Goal: Transaction & Acquisition: Purchase product/service

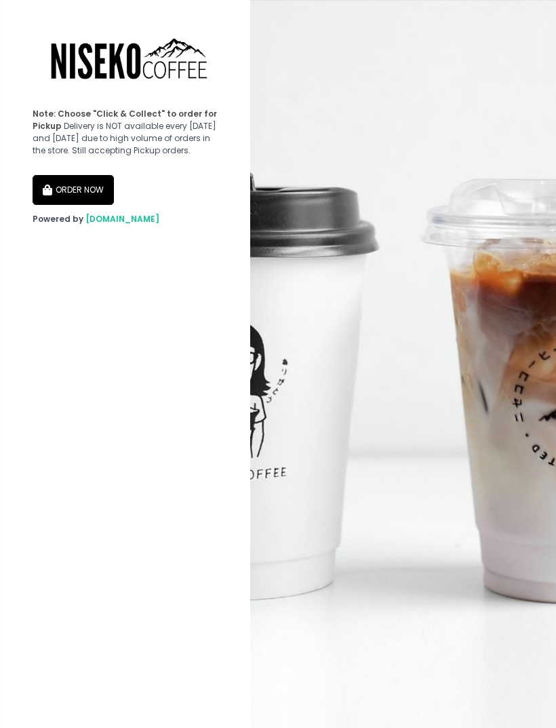
click at [98, 205] on button "ORDER NOW" at bounding box center [73, 190] width 81 height 30
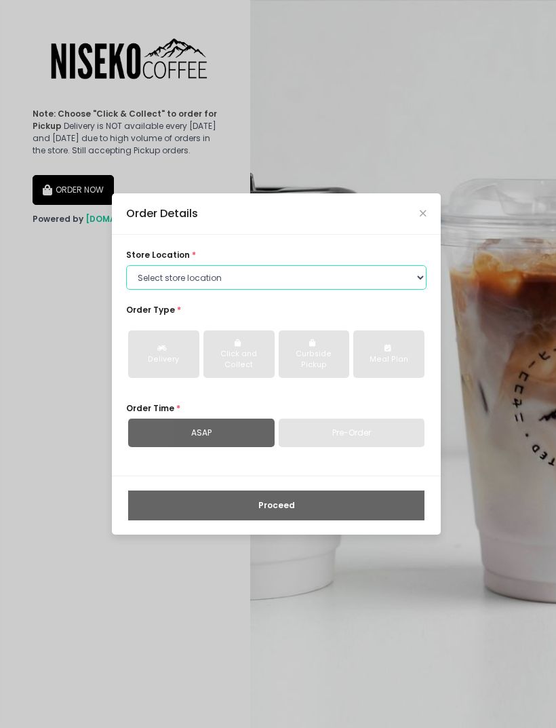
click at [395, 290] on select "Select store location [GEOGRAPHIC_DATA] [GEOGRAPHIC_DATA] Niseko Coffee [GEOGRA…" at bounding box center [276, 277] width 300 height 24
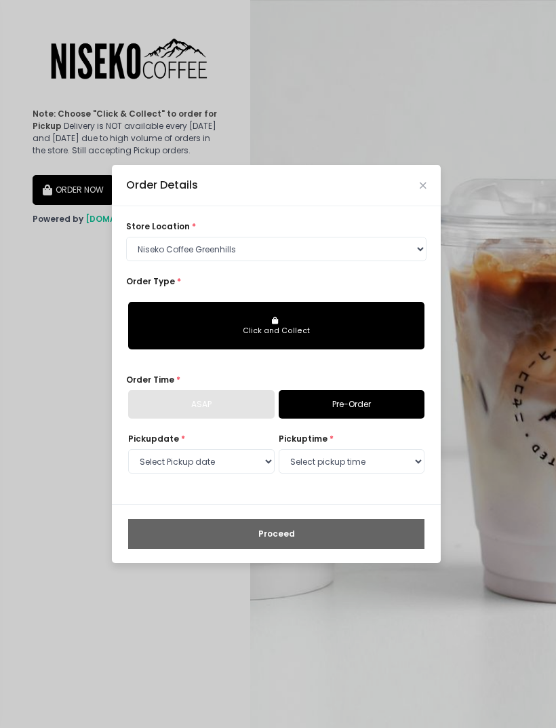
click at [358, 345] on button "Click and Collect" at bounding box center [276, 325] width 296 height 47
click at [338, 418] on link "Pre-Order" at bounding box center [352, 404] width 147 height 28
click at [239, 418] on div "ASAP" at bounding box center [201, 404] width 147 height 28
click at [233, 418] on div "ASAP" at bounding box center [201, 404] width 147 height 28
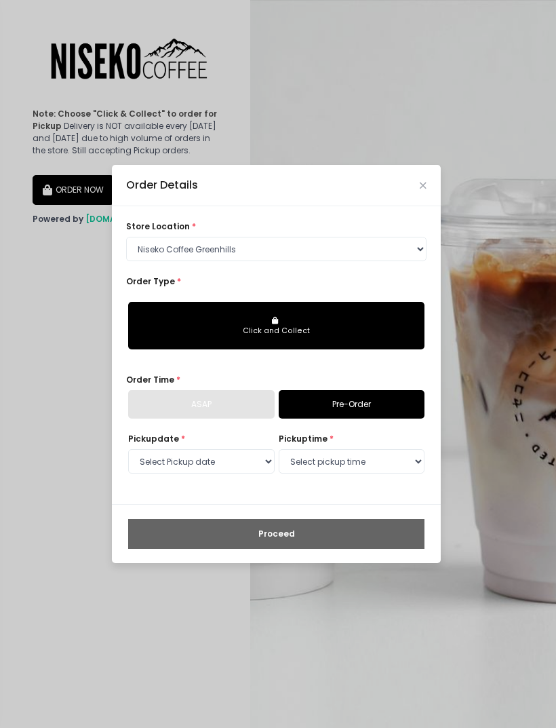
click at [257, 418] on div "ASAP" at bounding box center [201, 404] width 147 height 28
click at [246, 473] on select "Select Pickup date [DATE] [DATE] [DATE] [DATE] [DATE] [DATE] [DATE] [DATE] [DAT…" at bounding box center [201, 461] width 147 height 24
click at [389, 418] on link "Pre-Order" at bounding box center [352, 404] width 147 height 28
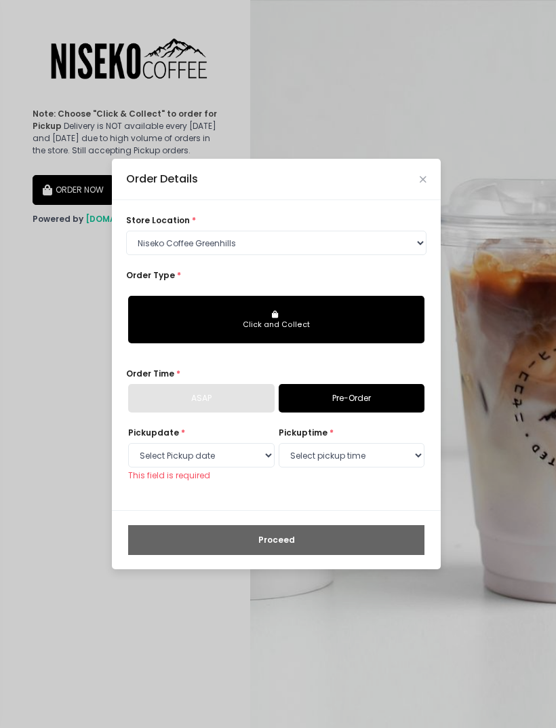
click at [388, 412] on link "Pre-Order" at bounding box center [352, 398] width 147 height 28
click at [402, 255] on select "Select store location [GEOGRAPHIC_DATA] [GEOGRAPHIC_DATA] Niseko Coffee [GEOGRA…" at bounding box center [276, 243] width 300 height 24
select select "65e94dc6e1872abe6e6d780e"
click at [362, 330] on div "Click and Collect" at bounding box center [276, 324] width 279 height 11
click at [370, 332] on button "Click and Collect" at bounding box center [276, 319] width 296 height 47
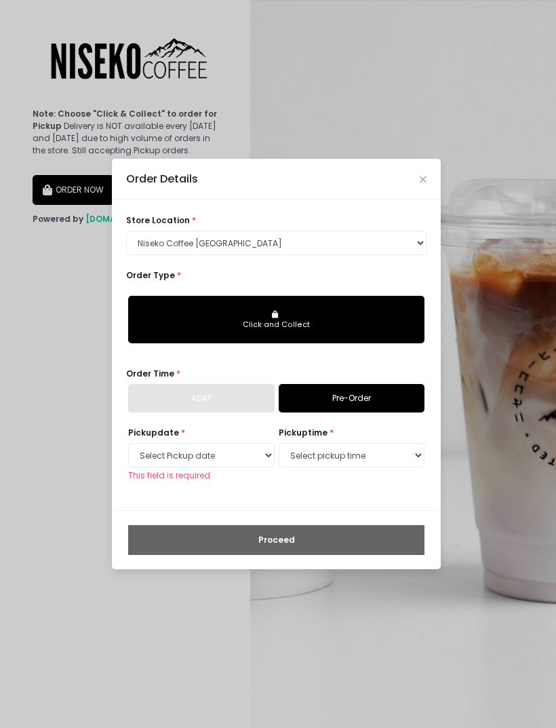
click at [310, 330] on div "Click and Collect" at bounding box center [276, 324] width 279 height 11
click at [425, 184] on icon "Close" at bounding box center [423, 179] width 7 height 9
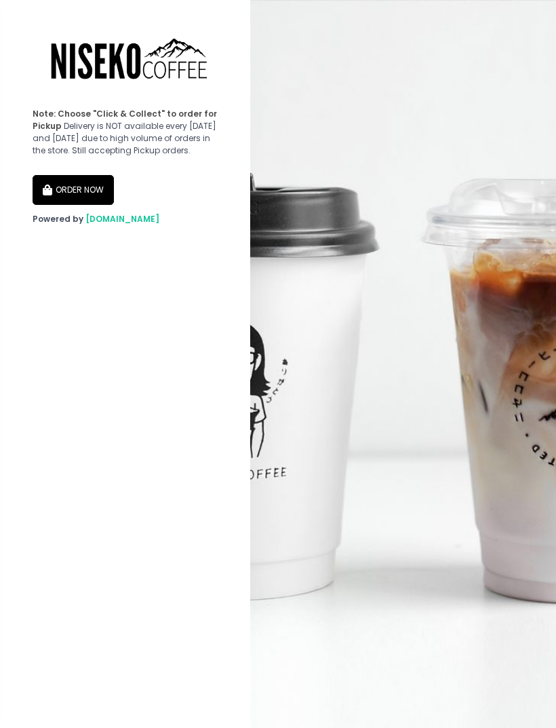
click at [68, 203] on button "ORDER NOW" at bounding box center [73, 190] width 81 height 30
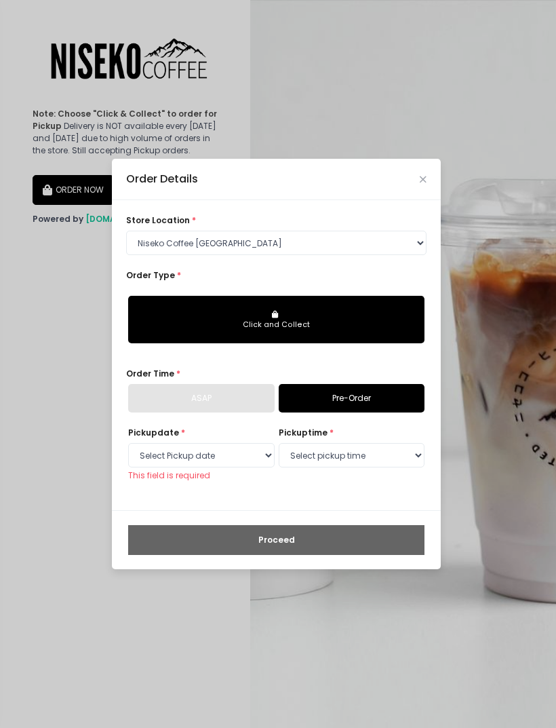
click at [351, 340] on button "Click and Collect" at bounding box center [276, 319] width 296 height 47
click at [394, 255] on select "Select store location [GEOGRAPHIC_DATA] [GEOGRAPHIC_DATA] Niseko Coffee [GEOGRA…" at bounding box center [276, 243] width 300 height 24
select select "645a039fd957f8b56cab6e88"
click at [226, 412] on div "ASAP" at bounding box center [201, 398] width 147 height 28
click at [274, 330] on div "Click and Collect" at bounding box center [276, 324] width 279 height 11
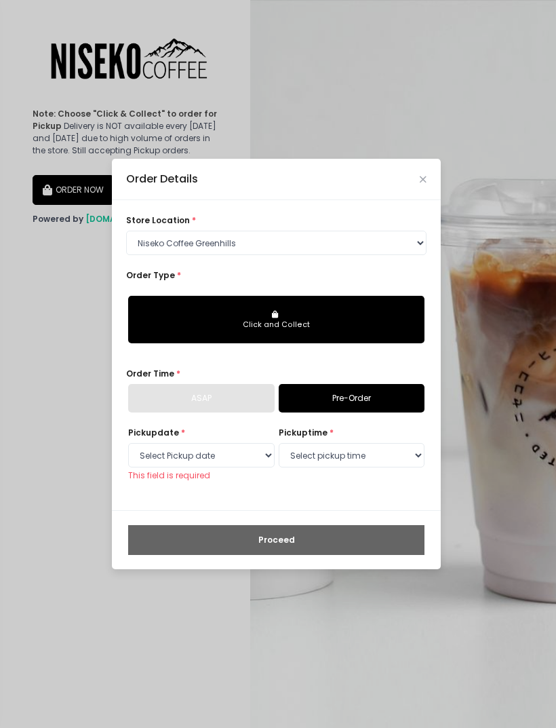
click at [301, 340] on button "Click and Collect" at bounding box center [276, 319] width 296 height 47
click at [313, 336] on button "Click and Collect" at bounding box center [276, 319] width 296 height 47
click at [230, 412] on div "ASAP" at bounding box center [201, 398] width 147 height 28
click at [144, 703] on div "Order Details store location * Select store location [GEOGRAPHIC_DATA] Coffee […" at bounding box center [278, 364] width 556 height 728
